Goal: Information Seeking & Learning: Learn about a topic

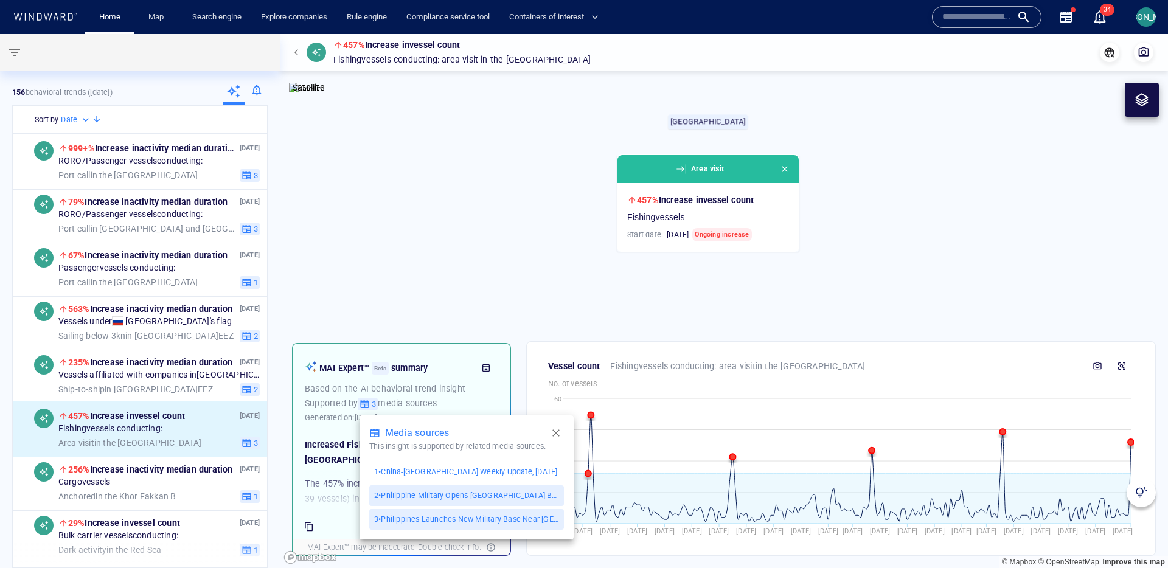
click at [480, 475] on p "1 • China-Taiwan Weekly Update, [DATE]" at bounding box center [465, 472] width 183 height 11
click at [713, 413] on div at bounding box center [584, 284] width 1168 height 568
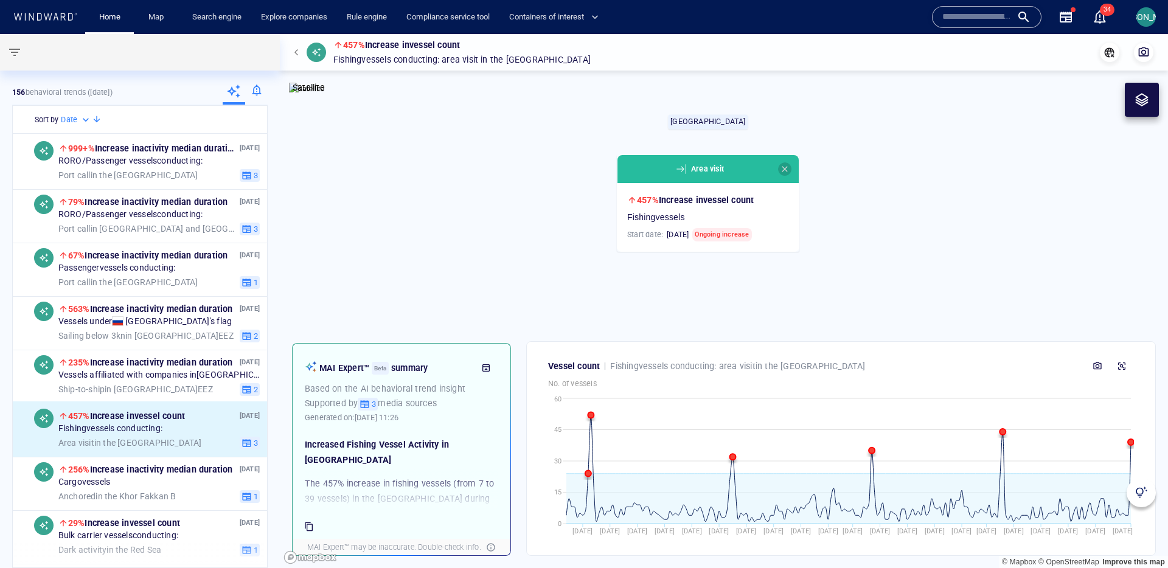
click at [787, 168] on span "button" at bounding box center [785, 169] width 10 height 10
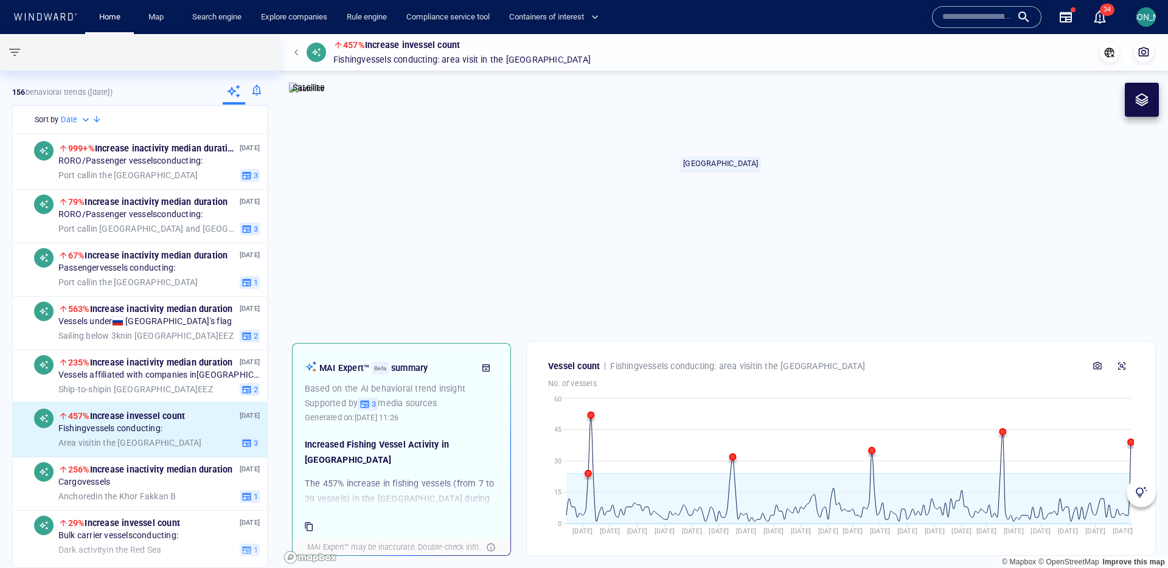
click at [791, 208] on canvas "Map" at bounding box center [724, 301] width 889 height 534
click at [265, 88] on div at bounding box center [256, 92] width 23 height 24
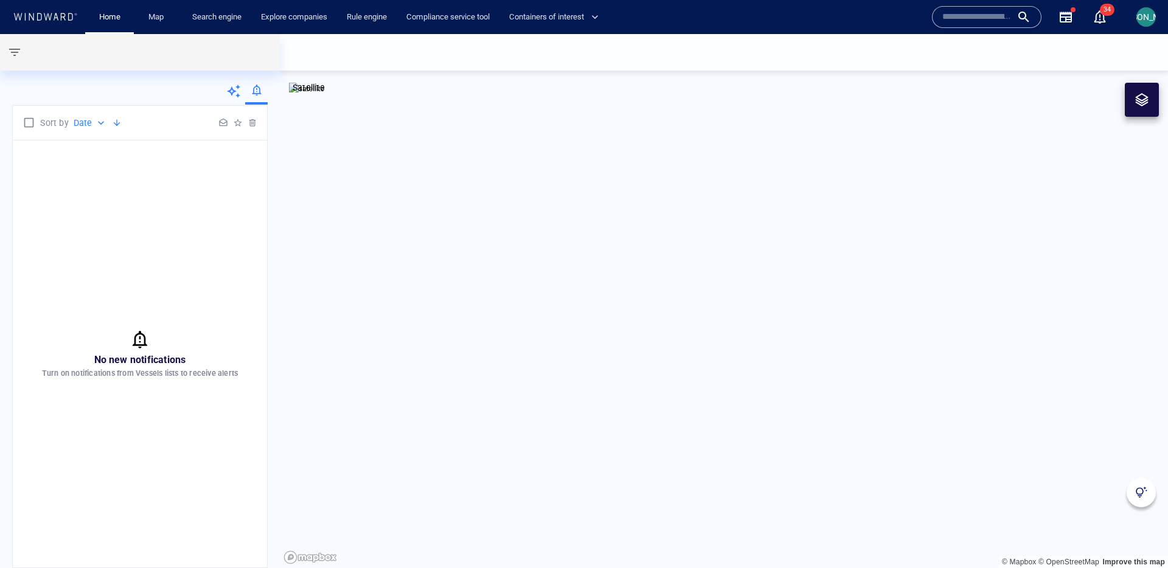
click at [236, 92] on icon at bounding box center [233, 91] width 15 height 15
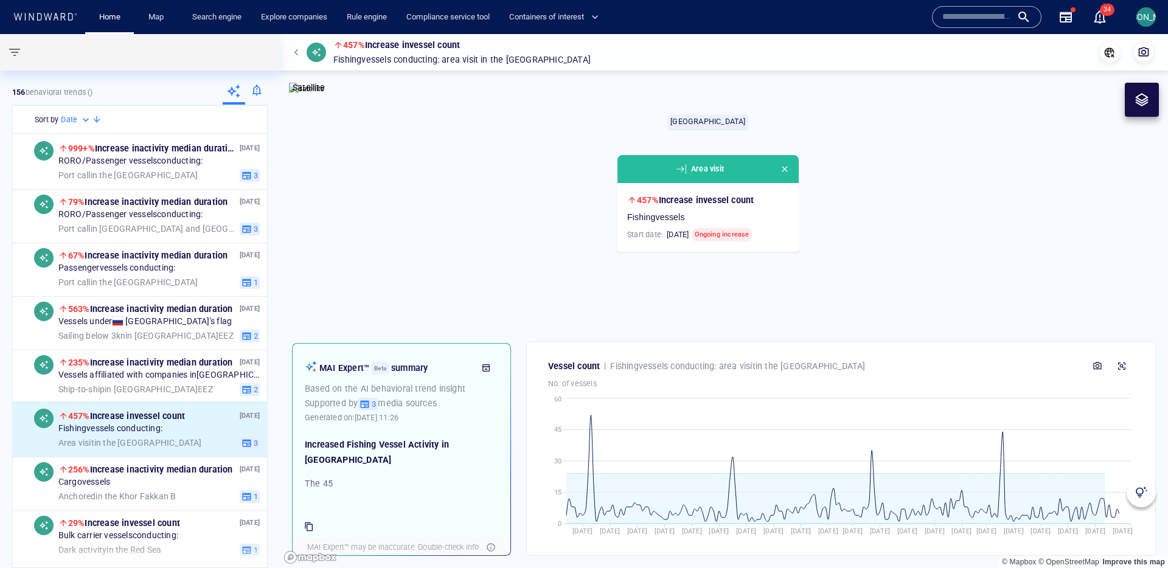
click at [248, 93] on div at bounding box center [256, 92] width 23 height 24
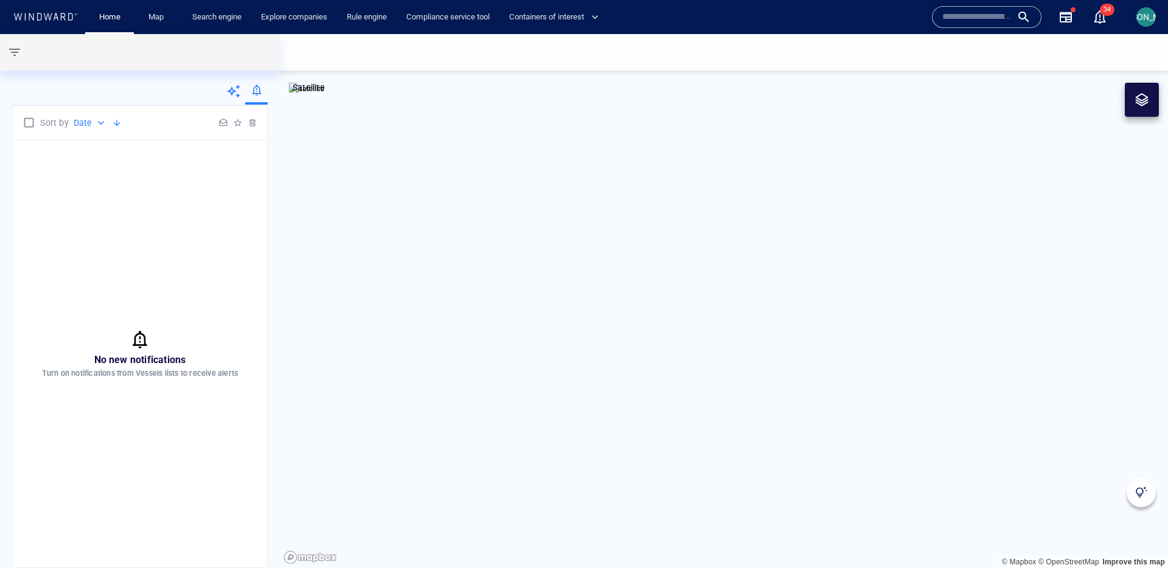
click at [236, 93] on icon at bounding box center [233, 91] width 15 height 15
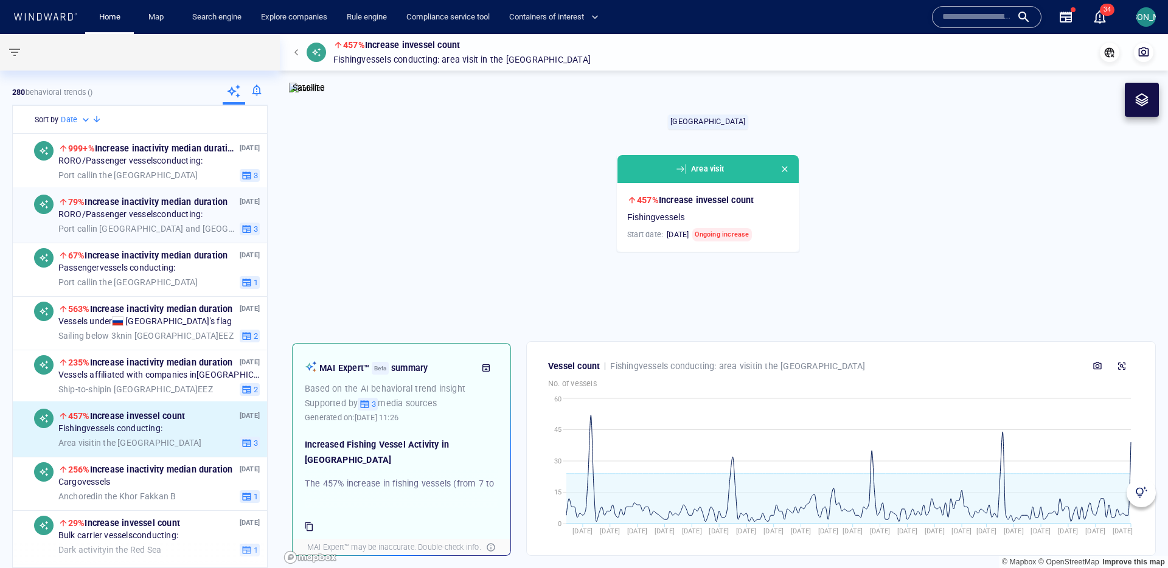
click at [132, 216] on span "RORO/Passenger vessels conducting:" at bounding box center [130, 214] width 145 height 11
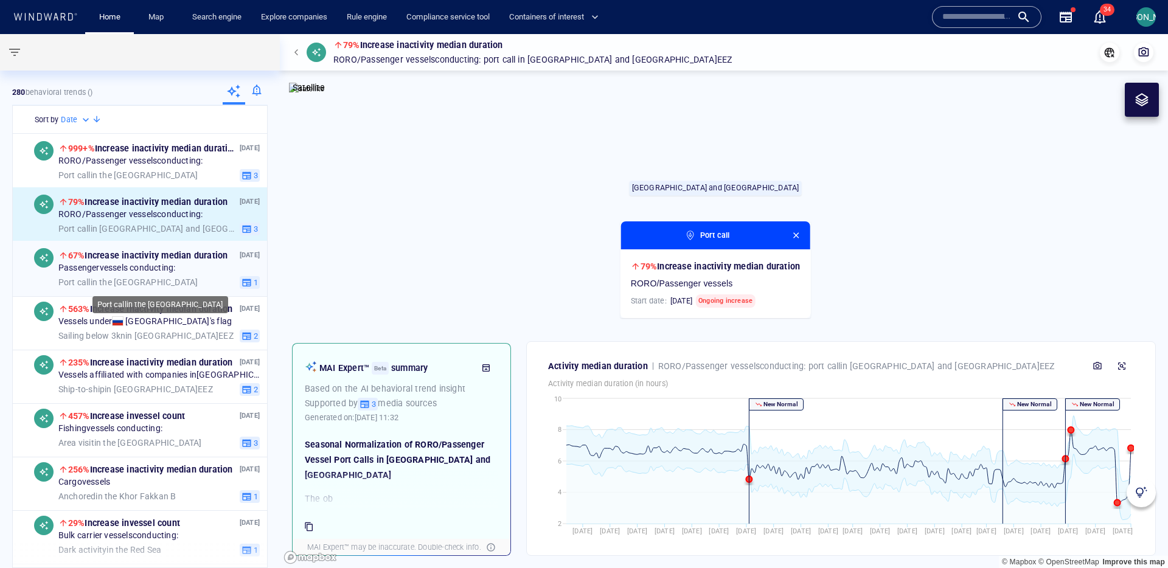
click at [150, 279] on span "Port call in the [GEOGRAPHIC_DATA]" at bounding box center [128, 282] width 140 height 11
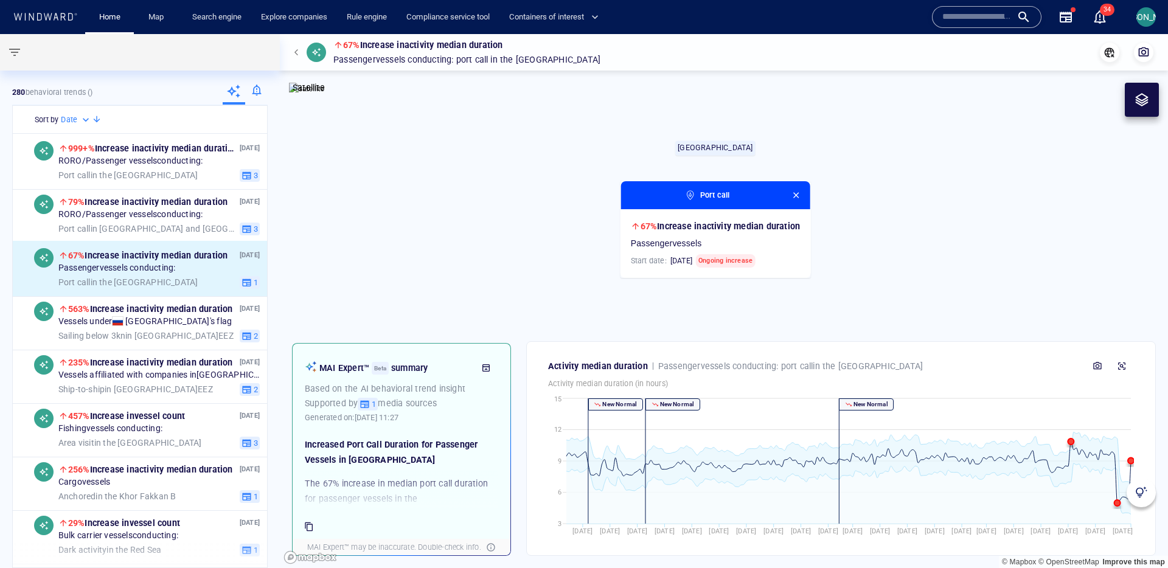
scroll to position [7, 0]
click at [491, 366] on icon "button" at bounding box center [486, 368] width 10 height 10
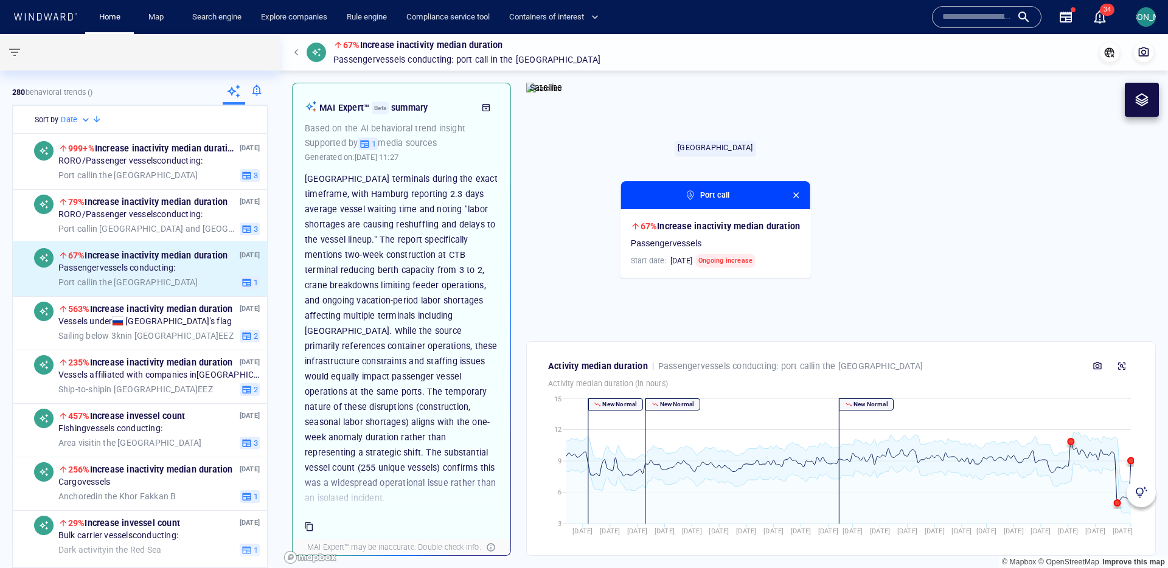
scroll to position [0, 0]
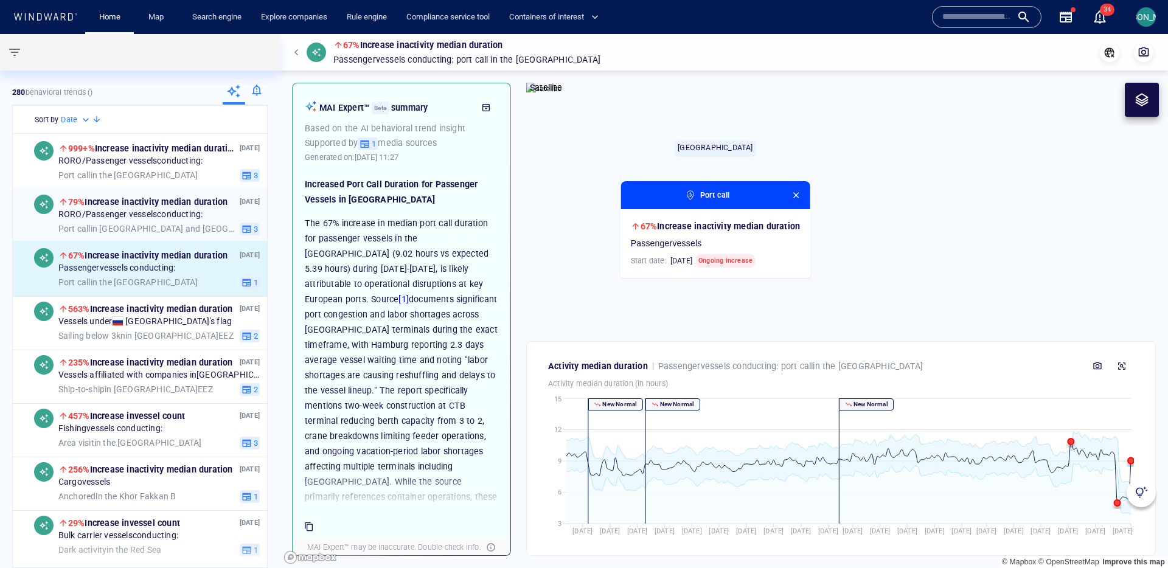
click at [147, 217] on span "RORO/Passenger vessels conducting:" at bounding box center [130, 214] width 145 height 11
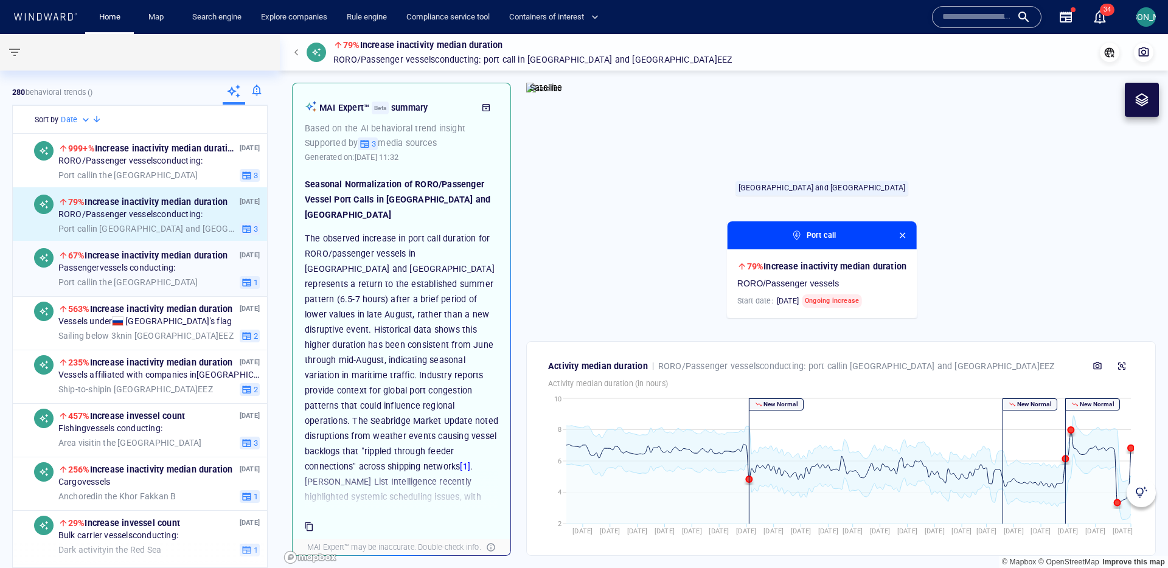
click at [157, 267] on span "Passenger vessels conducting:" at bounding box center [116, 268] width 117 height 11
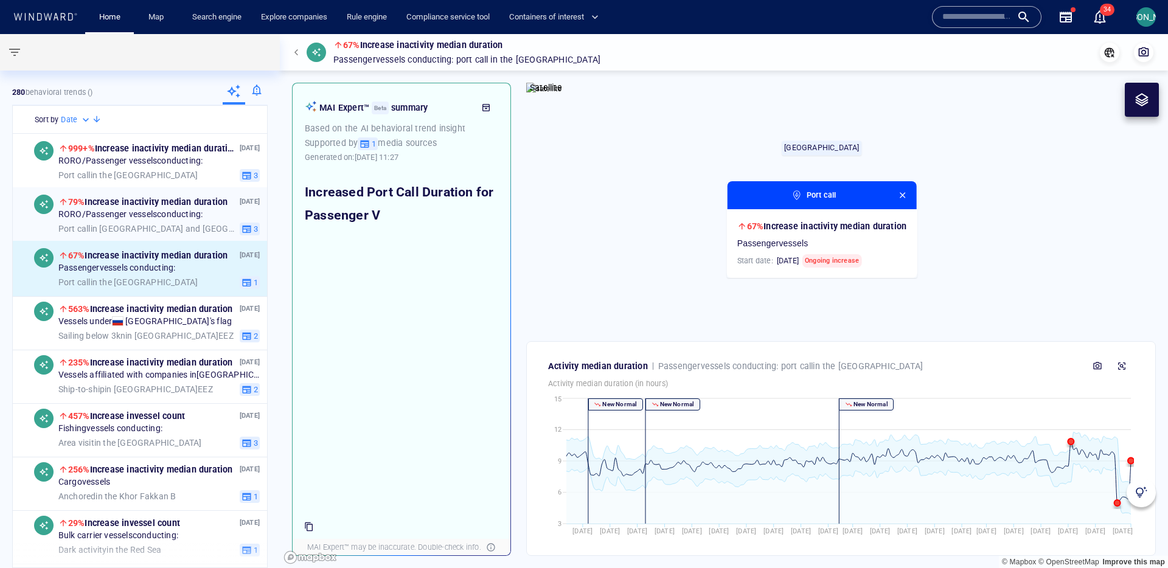
click at [144, 212] on span "RORO/Passenger vessels conducting:" at bounding box center [130, 214] width 145 height 11
